Goal: Information Seeking & Learning: Learn about a topic

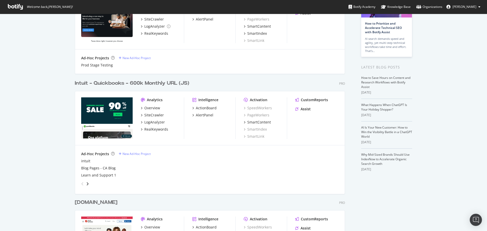
scroll to position [76, 0]
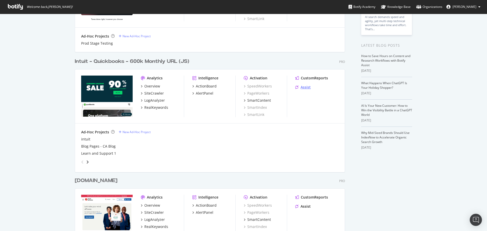
click at [304, 86] on div "Assist" at bounding box center [306, 87] width 10 height 5
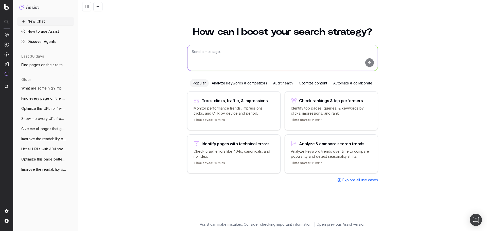
click at [217, 51] on textarea at bounding box center [282, 58] width 190 height 26
type textarea "Show me every page on the site where text is hidden by JavaScript"
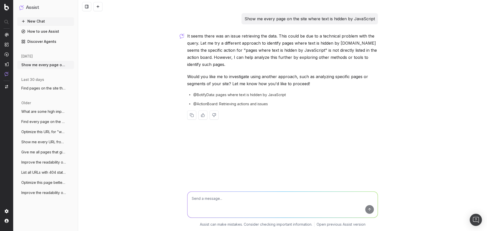
click at [225, 200] on textarea at bounding box center [282, 205] width 190 height 26
type textarea "Find URLs on the site where text is inaccessible to bots that don't execute Jav…"
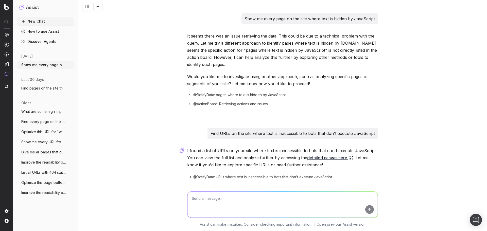
scroll to position [16, 0]
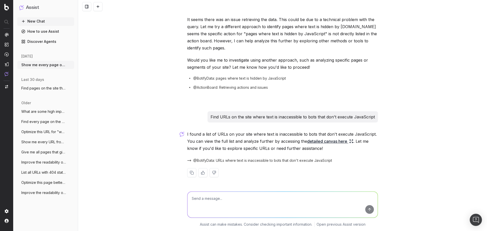
click at [329, 141] on link "detailed canvas here" at bounding box center [330, 141] width 46 height 7
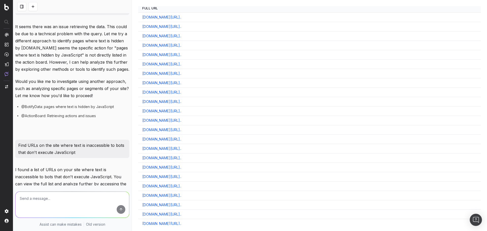
scroll to position [0, 0]
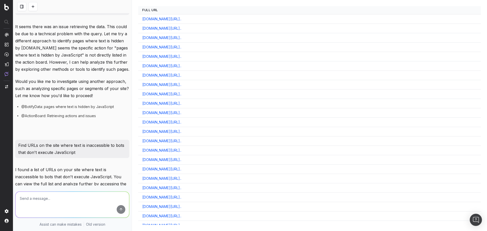
click at [181, 131] on link "quickbooks.intuit.com/learn-support/en-us/do-more-with-quick..." at bounding box center [161, 131] width 39 height 5
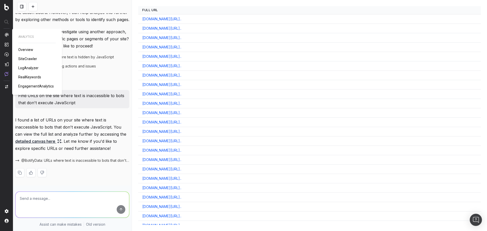
click at [27, 58] on span "SiteCrawler" at bounding box center [27, 59] width 19 height 4
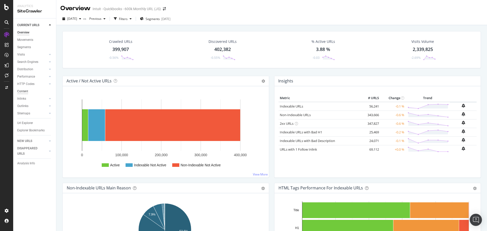
click at [27, 90] on div "Content" at bounding box center [22, 91] width 11 height 5
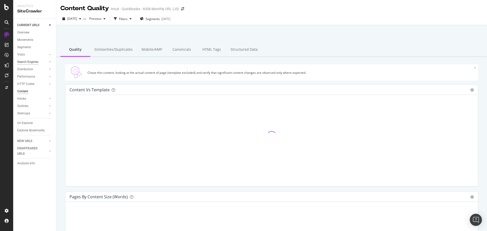
click at [21, 63] on div "Search Engines" at bounding box center [27, 61] width 21 height 5
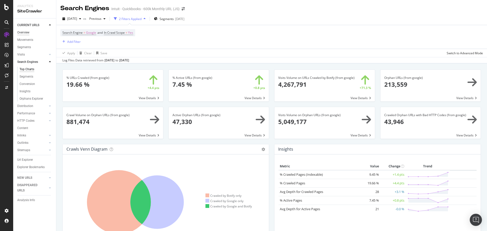
click at [28, 32] on div "Overview" at bounding box center [23, 32] width 12 height 5
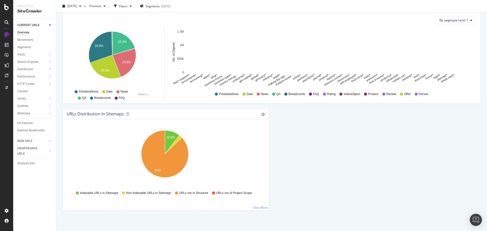
scroll to position [505, 0]
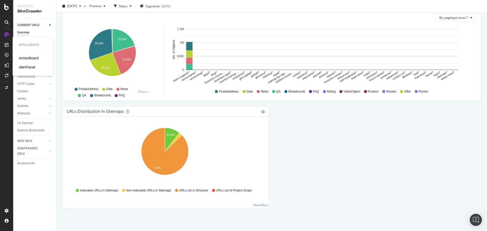
click at [24, 57] on div "ActionBoard" at bounding box center [29, 58] width 20 height 5
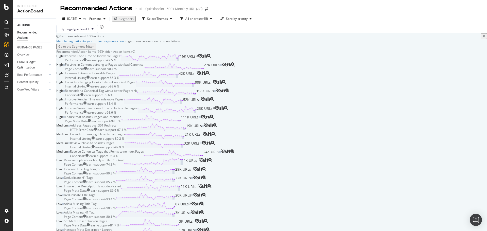
click at [47, 65] on div at bounding box center [46, 64] width 4 height 5
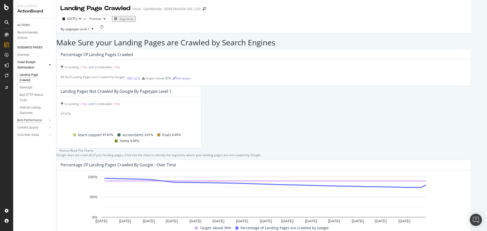
click at [34, 119] on div "Bots Performance" at bounding box center [29, 120] width 25 height 5
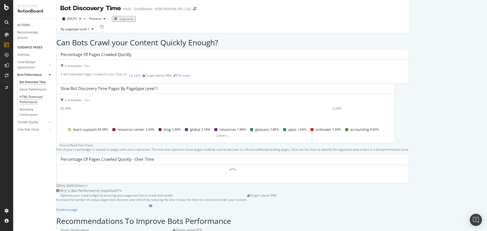
click at [31, 100] on div "HTML Download Performance" at bounding box center [34, 99] width 29 height 11
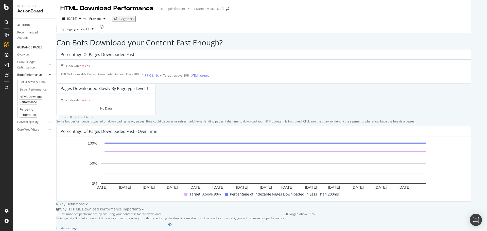
click at [25, 112] on div "Rendering Performance" at bounding box center [34, 112] width 28 height 11
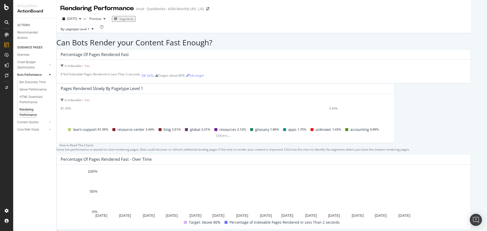
scroll to position [151, 0]
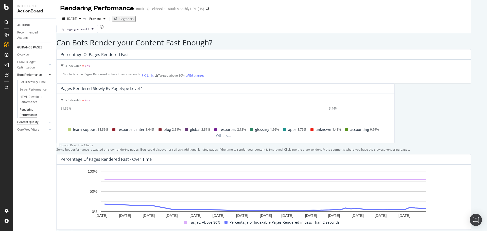
click at [29, 122] on div "Content Quality" at bounding box center [27, 122] width 21 height 5
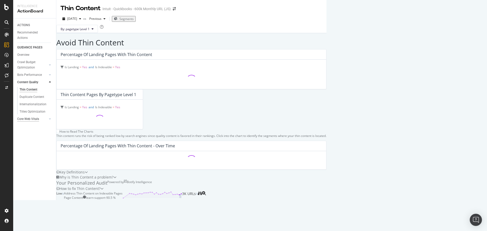
click at [32, 118] on div "Core Web Vitals" at bounding box center [28, 118] width 22 height 5
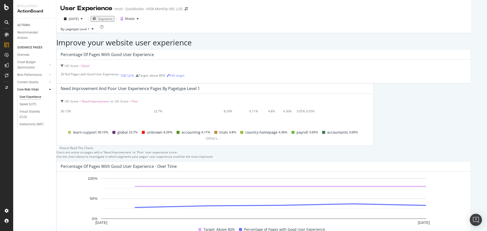
drag, startPoint x: 24, startPoint y: 25, endPoint x: 11, endPoint y: 76, distance: 52.4
click at [24, 25] on div "ACTIONS" at bounding box center [23, 25] width 13 height 5
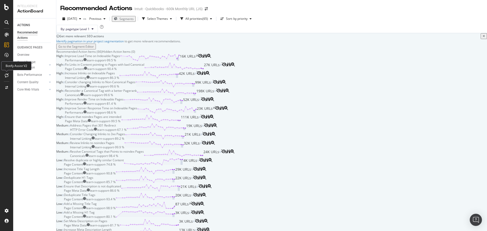
click at [6, 75] on icon at bounding box center [7, 75] width 4 height 4
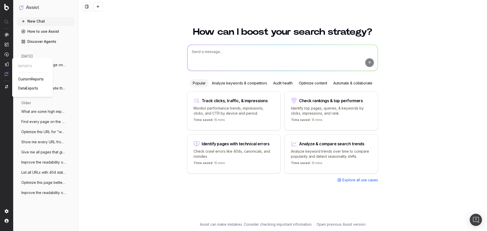
click at [7, 66] on div at bounding box center [7, 55] width 4 height 44
click at [8, 63] on img at bounding box center [7, 64] width 4 height 4
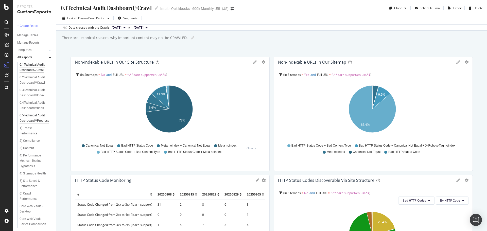
scroll to position [25, 0]
click at [26, 175] on div "6) Crawl Performance" at bounding box center [34, 171] width 28 height 11
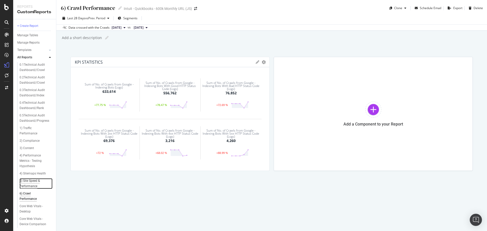
click at [33, 185] on div "5) Site Speed & Performance" at bounding box center [34, 183] width 29 height 11
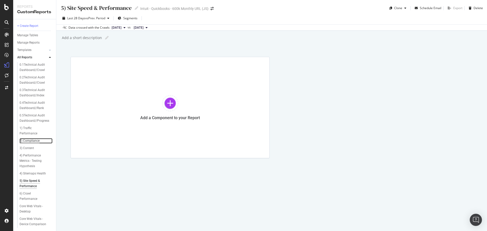
click at [25, 140] on div "2) Compliance" at bounding box center [30, 140] width 20 height 5
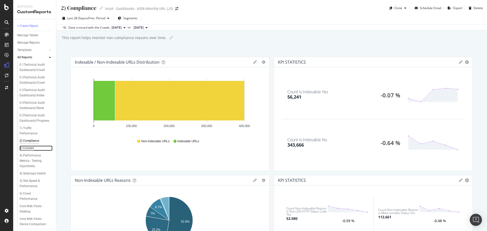
click at [29, 148] on div "3) Content" at bounding box center [27, 148] width 14 height 5
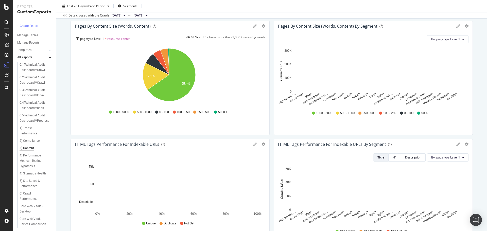
scroll to position [152, 0]
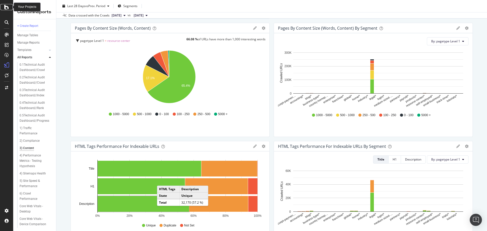
click at [7, 8] on icon at bounding box center [6, 7] width 5 height 6
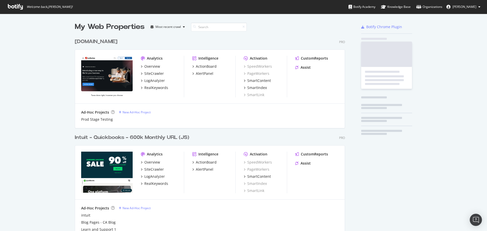
scroll to position [227, 479]
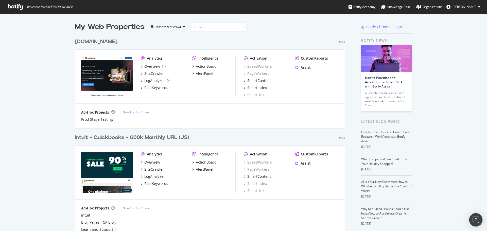
click at [474, 219] on img "Open Intercom Messenger" at bounding box center [476, 220] width 7 height 7
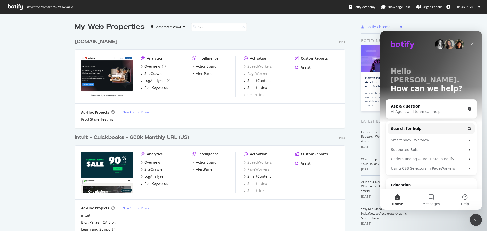
scroll to position [0, 0]
click at [417, 109] on div "AI Agent and team can help" at bounding box center [428, 111] width 75 height 5
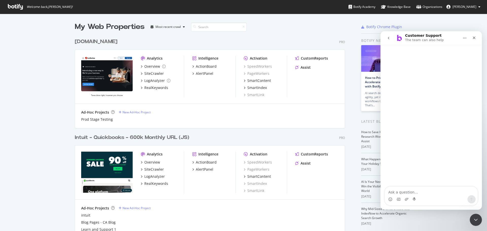
click at [410, 191] on textarea "Ask a question…" at bounding box center [431, 191] width 93 height 9
type textarea "Is there a report on botify that shows me what text on the site is inaccessible…"
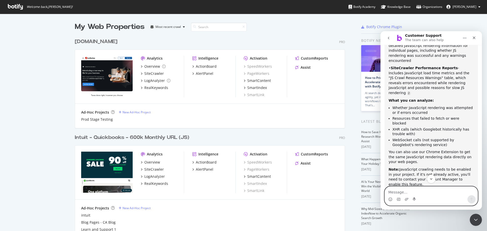
scroll to position [123, 0]
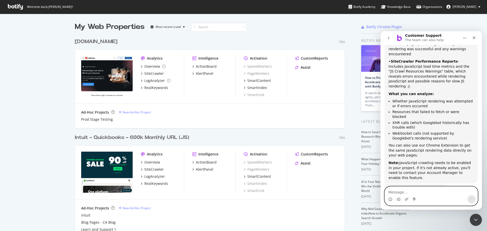
click at [424, 195] on textarea "Message…" at bounding box center [431, 191] width 93 height 9
type textarea "Yes thank you"
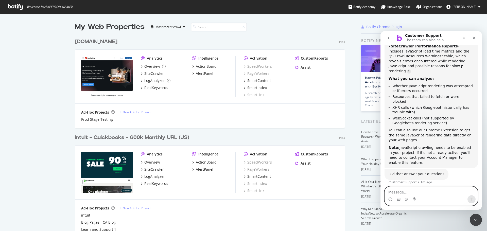
scroll to position [155, 0]
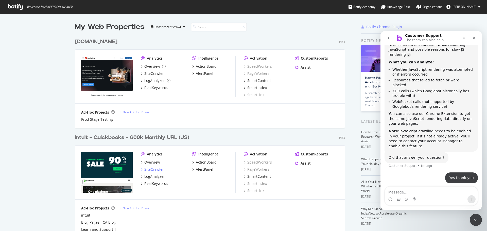
click at [148, 169] on div "SiteCrawler" at bounding box center [154, 169] width 20 height 5
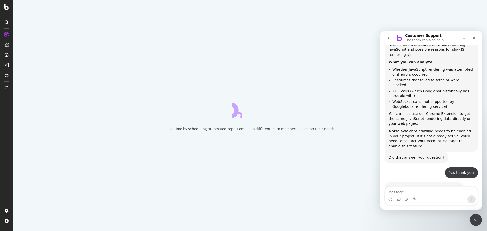
scroll to position [163, 0]
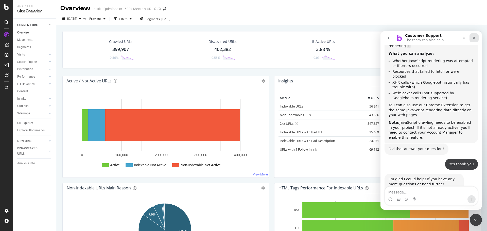
click at [474, 36] on icon "Close" at bounding box center [474, 38] width 4 height 4
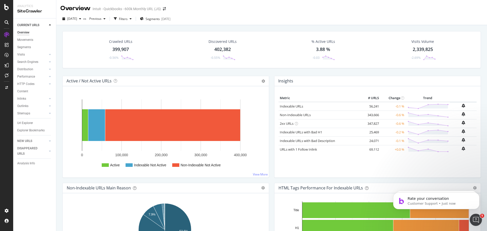
scroll to position [205, 0]
click at [27, 122] on div "Url Explorer" at bounding box center [25, 122] width 16 height 5
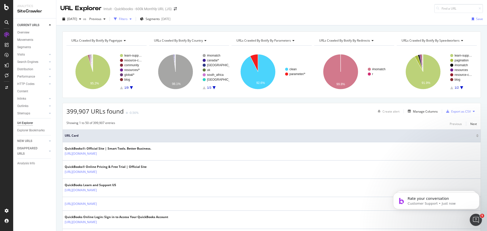
click at [134, 19] on div "button" at bounding box center [131, 19] width 6 height 3
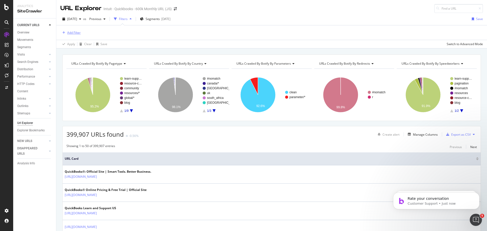
click at [70, 31] on div "Add Filter" at bounding box center [73, 32] width 13 height 4
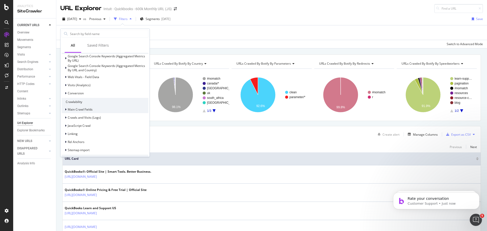
scroll to position [101, 0]
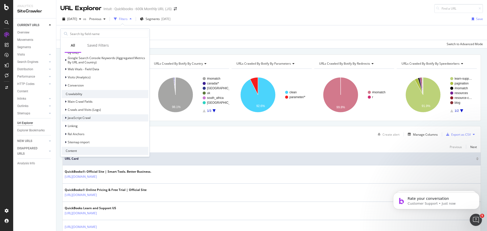
click at [64, 117] on div "JavaScript Crawl" at bounding box center [76, 117] width 29 height 5
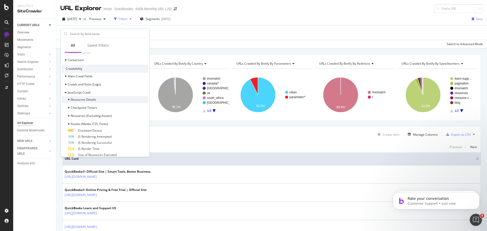
click at [69, 98] on icon at bounding box center [69, 99] width 2 height 3
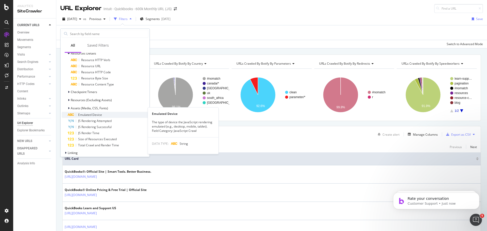
scroll to position [178, 0]
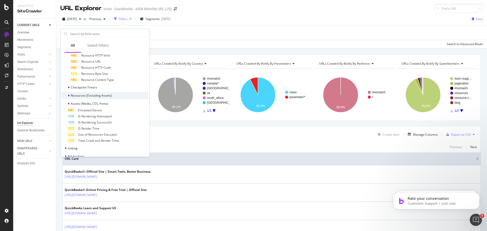
click at [69, 94] on icon at bounding box center [69, 95] width 2 height 3
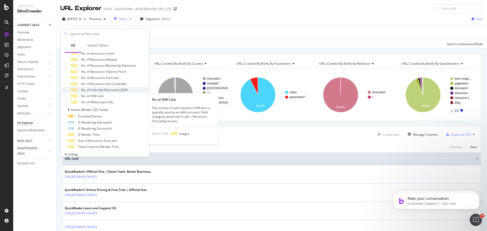
scroll to position [228, 0]
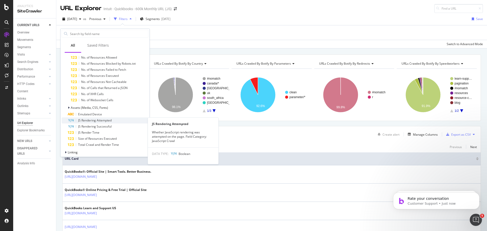
click at [93, 119] on span "JS Rendering Attempted" at bounding box center [94, 120] width 33 height 4
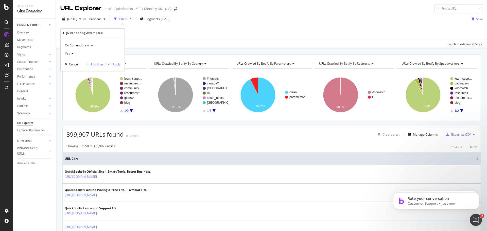
click at [96, 65] on div "Add filter" at bounding box center [97, 64] width 13 height 4
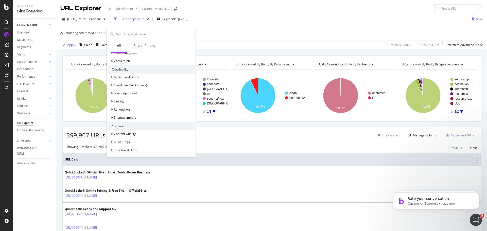
scroll to position [101, 0]
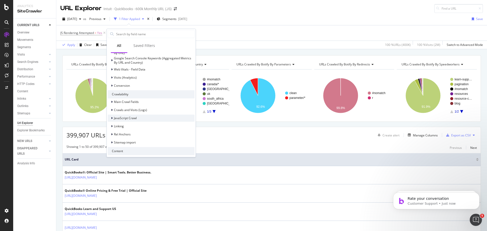
click at [112, 118] on icon at bounding box center [112, 118] width 2 height 3
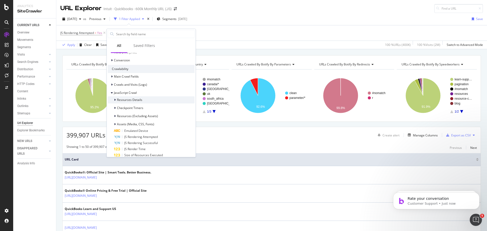
scroll to position [152, 0]
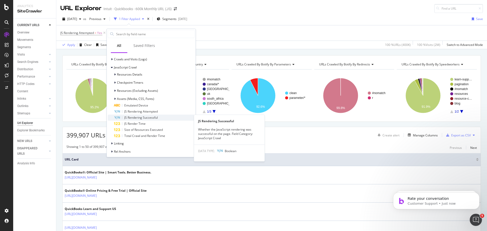
click at [148, 119] on span "JS Rendering Successful" at bounding box center [140, 117] width 33 height 4
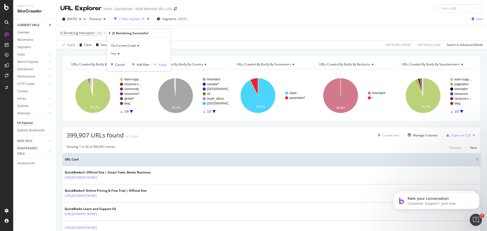
click at [118, 53] on icon at bounding box center [118, 53] width 4 height 3
click at [119, 70] on div "No" at bounding box center [139, 70] width 54 height 7
click at [162, 65] on div "Apply" at bounding box center [163, 64] width 8 height 4
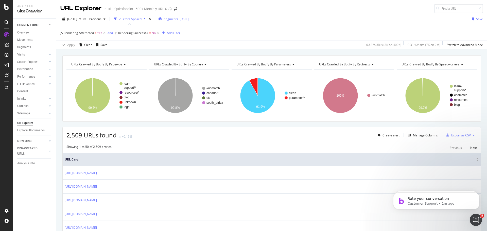
click at [178, 18] on span "Segments" at bounding box center [171, 19] width 14 height 4
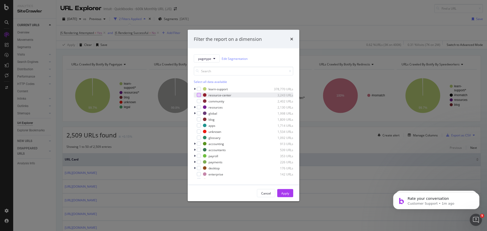
click at [199, 94] on div "modal" at bounding box center [199, 95] width 4 height 4
click at [199, 107] on div "modal" at bounding box center [199, 107] width 4 height 4
click at [198, 112] on div "modal" at bounding box center [199, 113] width 4 height 4
click at [200, 119] on div "modal" at bounding box center [199, 119] width 4 height 4
click at [199, 124] on div "modal" at bounding box center [199, 126] width 4 height 4
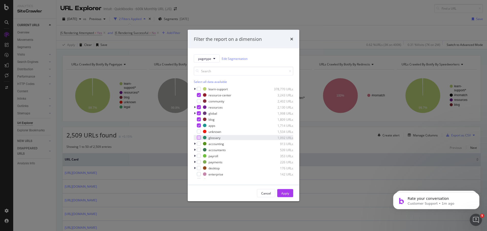
click at [198, 137] on div "modal" at bounding box center [199, 138] width 4 height 4
click at [199, 143] on div "modal" at bounding box center [199, 144] width 4 height 4
click at [200, 151] on div "modal" at bounding box center [199, 150] width 4 height 4
click at [199, 155] on div "modal" at bounding box center [199, 156] width 4 height 4
click at [199, 160] on div "modal" at bounding box center [199, 162] width 4 height 4
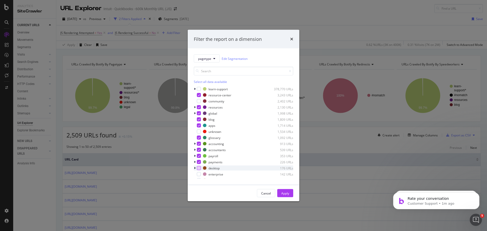
click at [199, 167] on div "modal" at bounding box center [199, 168] width 4 height 4
click at [197, 171] on div "learn-support 378,770 URLs resource-center 3,243 URLs community 2,402 URLs reso…" at bounding box center [243, 132] width 99 height 92
click at [200, 172] on div "modal" at bounding box center [199, 174] width 4 height 4
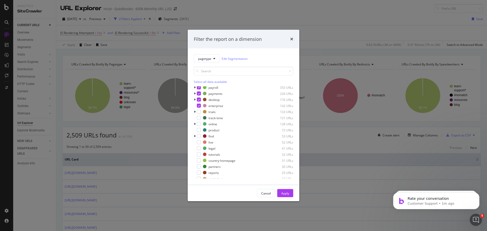
scroll to position [76, 0]
click at [199, 110] on div "modal" at bounding box center [199, 110] width 4 height 4
click at [198, 134] on div "modal" at bounding box center [199, 135] width 4 height 4
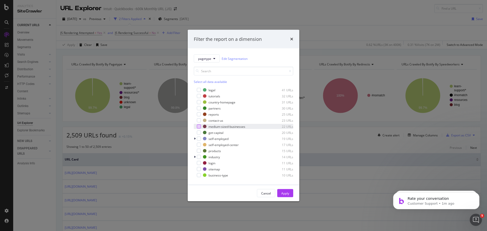
click at [199, 125] on div "modal" at bounding box center [199, 127] width 4 height 4
click at [200, 131] on div "modal" at bounding box center [199, 133] width 4 height 4
click at [200, 137] on div "modal" at bounding box center [199, 139] width 4 height 4
click at [200, 145] on div "modal" at bounding box center [199, 145] width 4 height 4
click at [199, 155] on div "modal" at bounding box center [199, 157] width 4 height 4
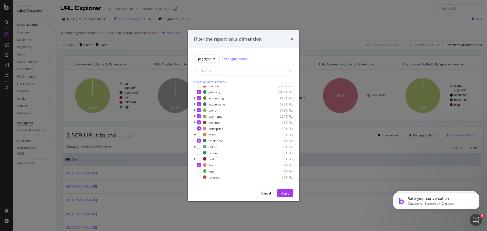
scroll to position [0, 0]
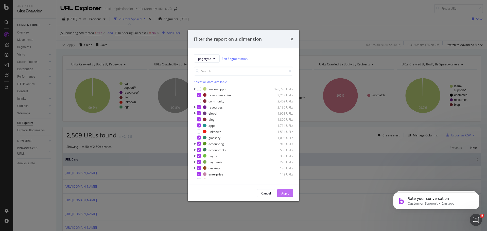
click at [285, 193] on div "Apply" at bounding box center [285, 193] width 8 height 4
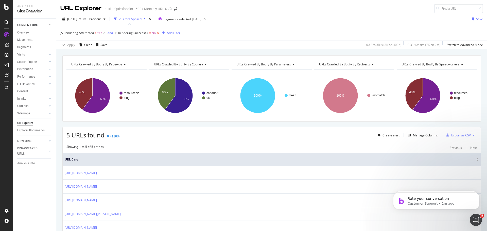
click at [157, 32] on icon at bounding box center [158, 32] width 4 height 5
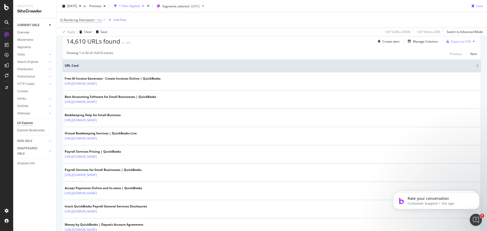
scroll to position [101, 0]
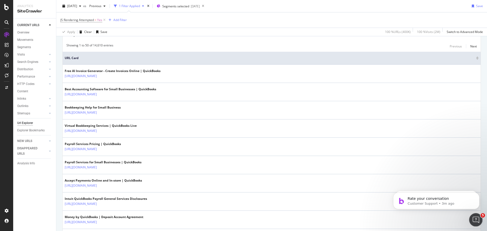
click at [475, 218] on icon "Open Intercom Messenger" at bounding box center [475, 219] width 4 height 4
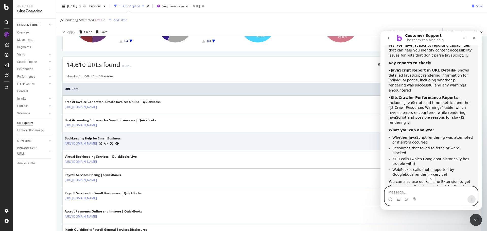
scroll to position [0, 0]
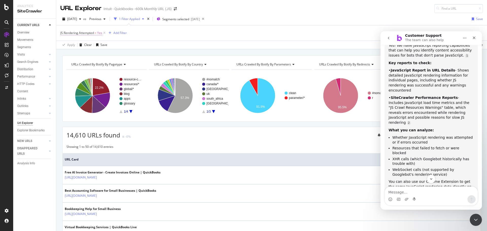
click at [93, 32] on span "JS Rendering Attempted" at bounding box center [76, 33] width 33 height 4
click at [64, 32] on div "JS Rendering Attempted" at bounding box center [93, 32] width 60 height 9
click at [63, 33] on icon at bounding box center [64, 32] width 2 height 3
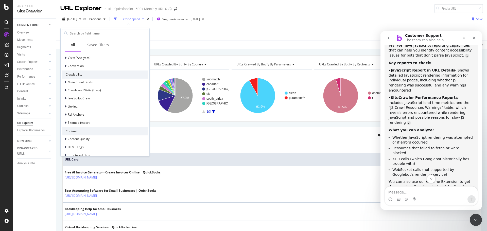
scroll to position [152, 0]
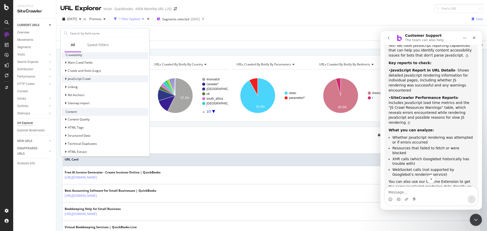
click at [66, 78] on icon at bounding box center [66, 78] width 2 height 3
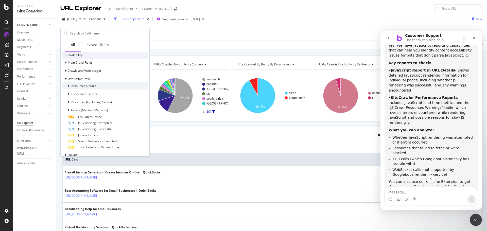
click at [68, 85] on div at bounding box center [69, 85] width 3 height 5
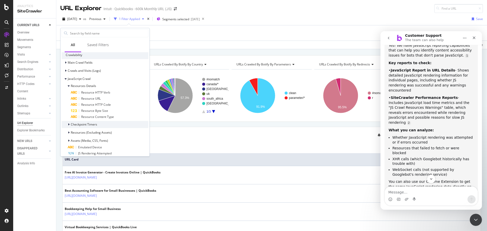
click at [70, 125] on div at bounding box center [69, 124] width 3 height 5
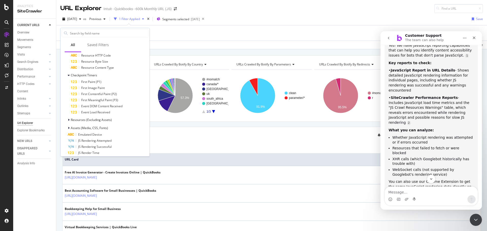
scroll to position [203, 0]
click at [68, 119] on icon at bounding box center [69, 118] width 2 height 3
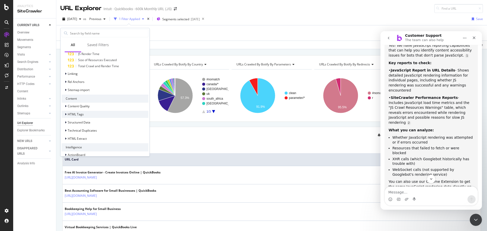
scroll to position [361, 0]
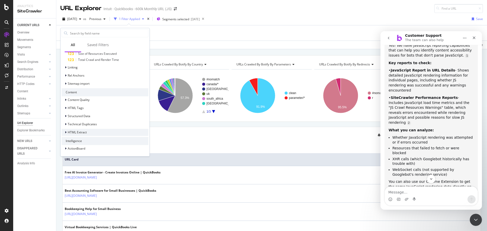
click at [64, 131] on div "HTML Extract" at bounding box center [74, 132] width 25 height 5
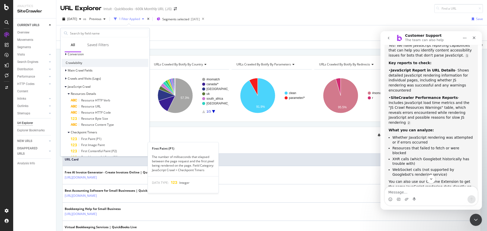
scroll to position [138, 0]
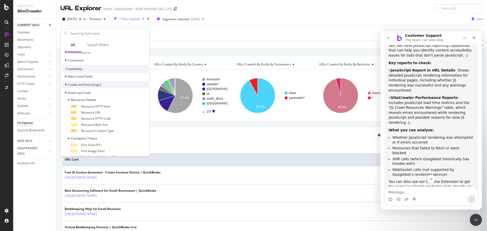
click at [65, 84] on icon at bounding box center [66, 84] width 2 height 3
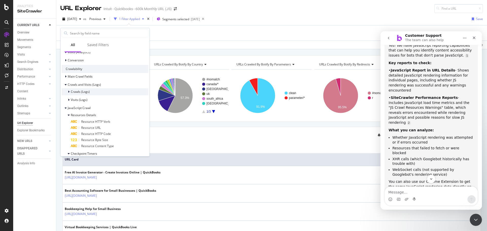
click at [69, 92] on icon at bounding box center [69, 91] width 2 height 3
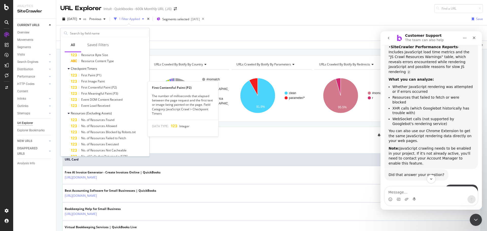
scroll to position [304, 0]
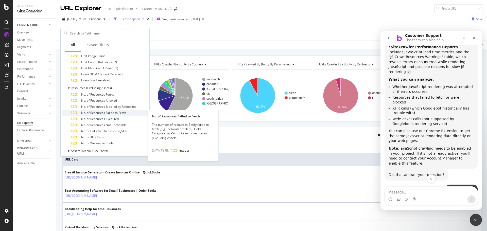
click at [105, 112] on span "No. of Resources Failed to Fetch" at bounding box center [103, 113] width 45 height 4
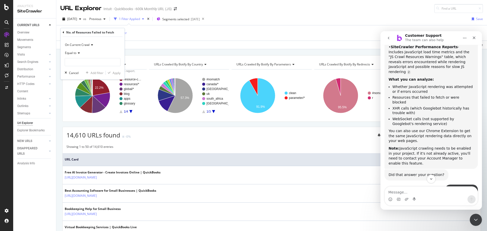
click at [79, 54] on icon at bounding box center [78, 52] width 4 height 3
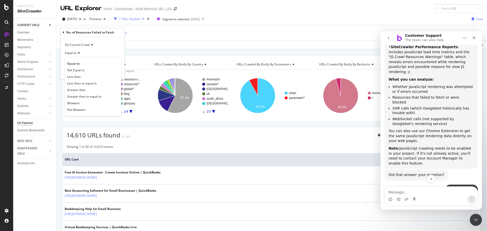
click at [89, 52] on div "Equal to" at bounding box center [93, 53] width 56 height 8
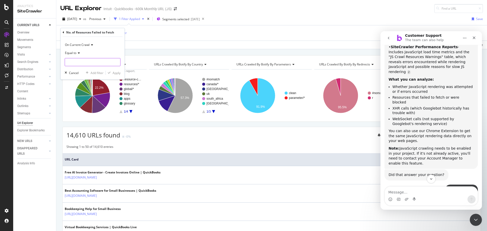
click at [85, 63] on input "number" at bounding box center [93, 62] width 56 height 8
type input "1"
click at [115, 61] on input "1" at bounding box center [93, 62] width 56 height 8
click at [103, 61] on input "1" at bounding box center [93, 62] width 56 height 8
click at [79, 52] on icon at bounding box center [78, 52] width 4 height 3
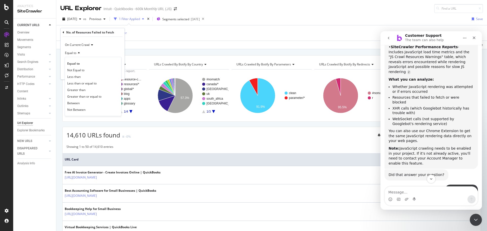
click at [101, 50] on div "Equal to" at bounding box center [93, 53] width 56 height 8
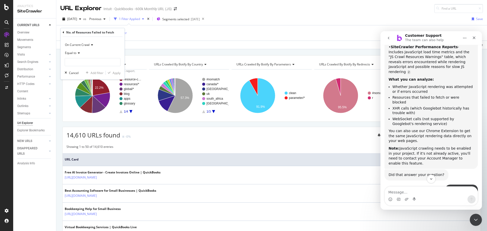
click at [91, 45] on icon at bounding box center [92, 44] width 4 height 3
click at [111, 42] on div "On Current Crawl" at bounding box center [93, 45] width 56 height 8
click at [63, 32] on icon at bounding box center [64, 32] width 2 height 3
click at [208, 34] on div "JS Rendering Attempted = Yes Add Filter" at bounding box center [271, 32] width 423 height 15
